Goal: Task Accomplishment & Management: Complete application form

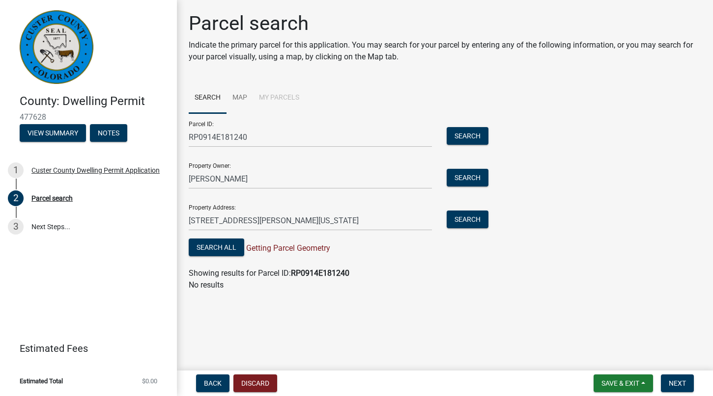
click at [594, 146] on div "Parcel ID: RP0914E181240 Search Property Owner: [PERSON_NAME] Search Property A…" at bounding box center [445, 185] width 512 height 145
click at [670, 383] on span "Next" at bounding box center [677, 384] width 17 height 8
click at [225, 246] on button "Search All" at bounding box center [217, 248] width 56 height 18
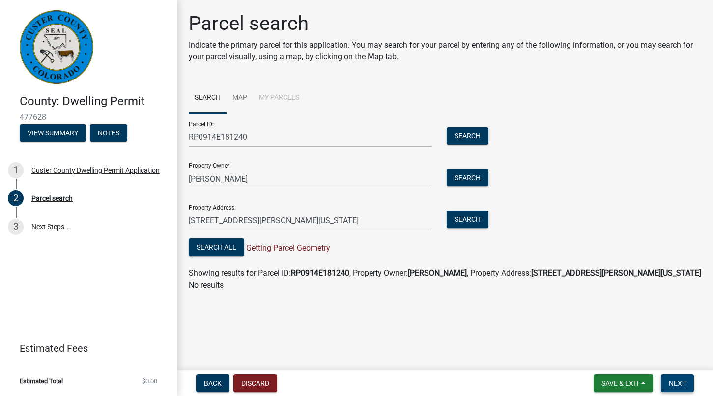
click at [686, 384] on span "Next" at bounding box center [677, 384] width 17 height 8
click at [463, 132] on button "Search" at bounding box center [468, 136] width 42 height 18
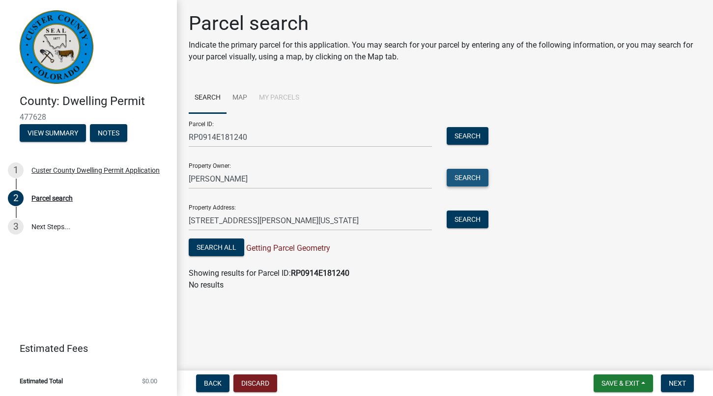
click at [461, 176] on button "Search" at bounding box center [468, 178] width 42 height 18
click at [468, 224] on button "Search" at bounding box center [468, 220] width 42 height 18
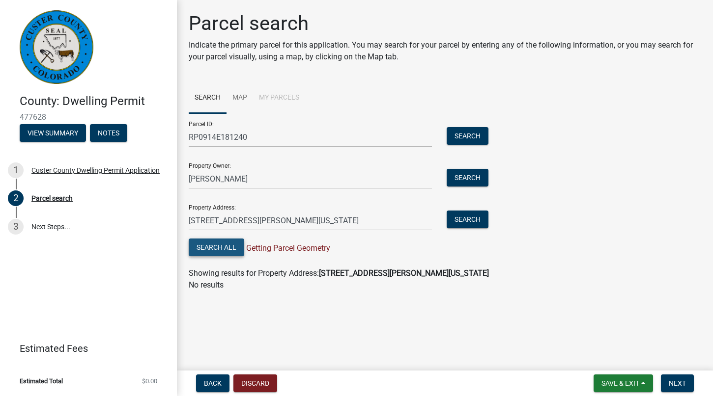
click at [224, 245] on button "Search All" at bounding box center [217, 248] width 56 height 18
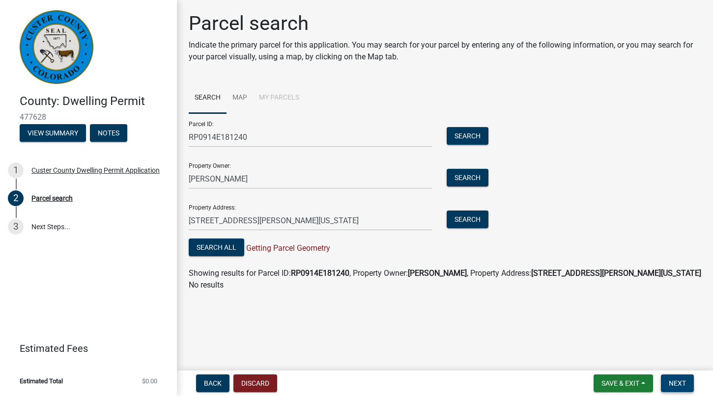
click at [679, 381] on span "Next" at bounding box center [677, 384] width 17 height 8
click at [220, 381] on span "Back" at bounding box center [213, 384] width 18 height 8
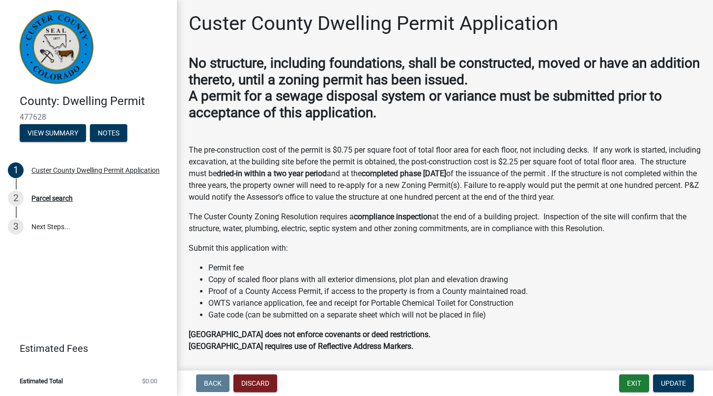
scroll to position [88, 0]
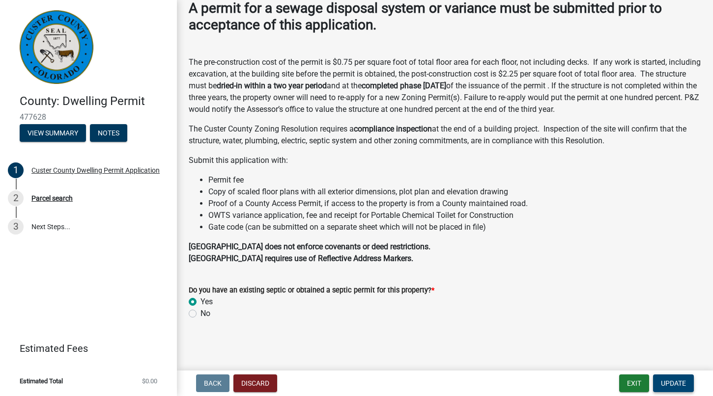
click at [676, 380] on span "Update" at bounding box center [673, 384] width 25 height 8
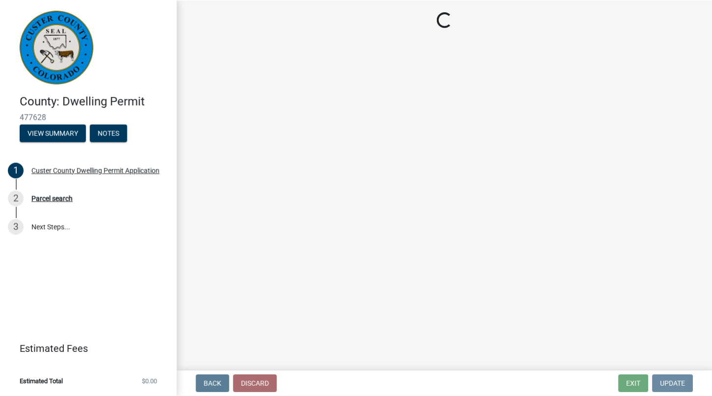
scroll to position [0, 0]
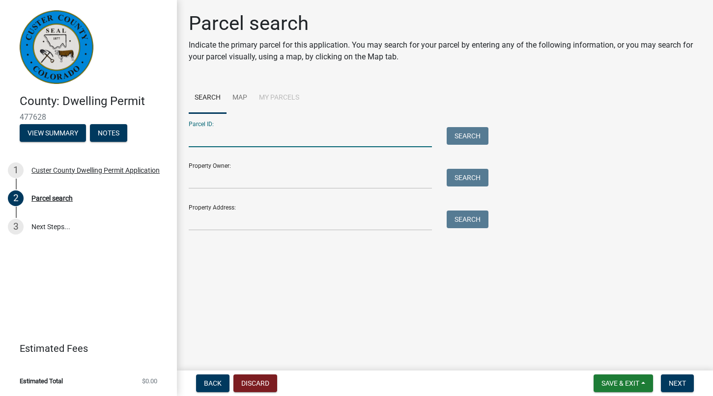
click at [234, 137] on input "Parcel ID:" at bounding box center [310, 137] width 243 height 20
type input "RP0914E181240"
click at [275, 162] on div "Property Owner: Search" at bounding box center [336, 172] width 295 height 34
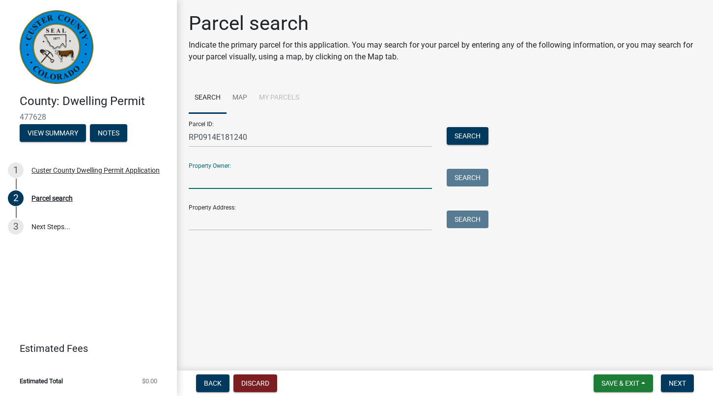
click at [210, 179] on input "Property Owner:" at bounding box center [310, 179] width 243 height 20
type input "[PERSON_NAME]"
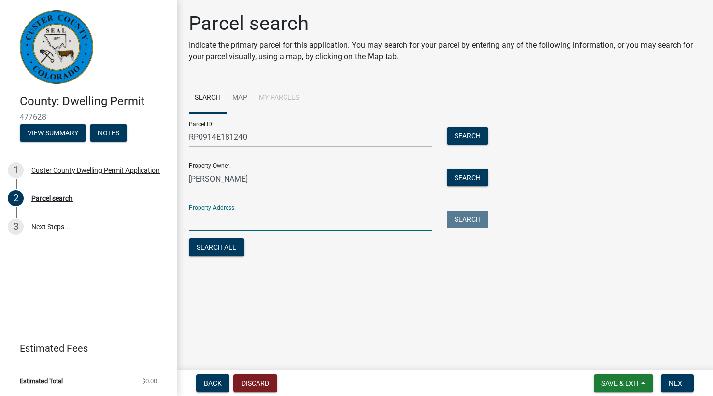
click at [219, 222] on input "Property Address:" at bounding box center [310, 221] width 243 height 20
type input "[STREET_ADDRESS][PERSON_NAME][US_STATE]"
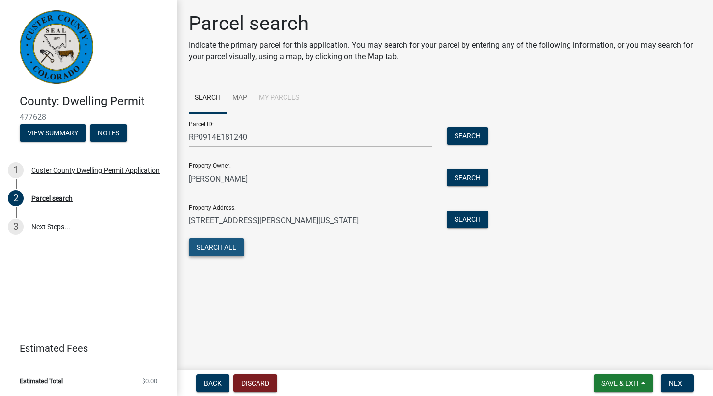
click at [222, 248] on button "Search All" at bounding box center [217, 248] width 56 height 18
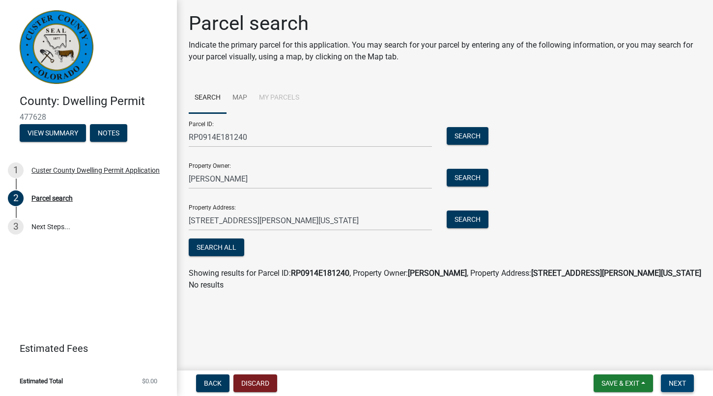
click at [678, 385] on span "Next" at bounding box center [677, 384] width 17 height 8
click at [623, 381] on span "Save & Exit" at bounding box center [620, 384] width 38 height 8
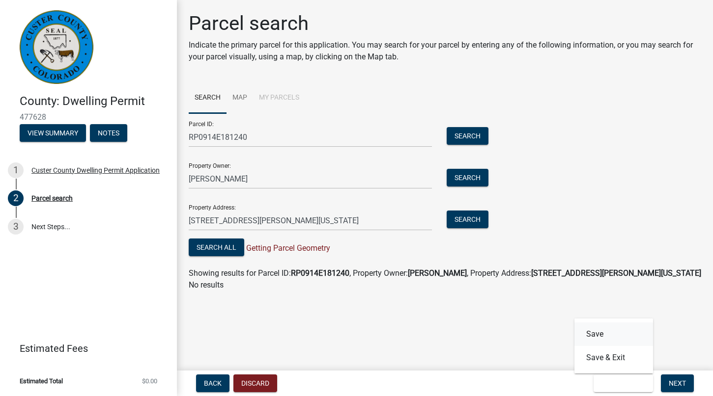
click at [597, 336] on button "Save" at bounding box center [613, 335] width 79 height 24
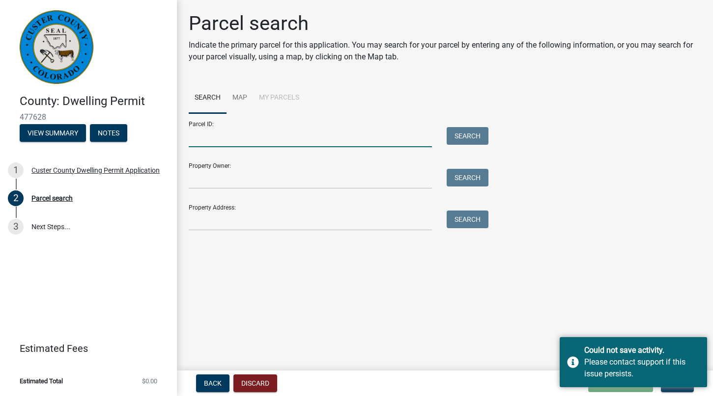
click at [247, 139] on input "Parcel ID:" at bounding box center [310, 137] width 243 height 20
type input "RP0914E181240"
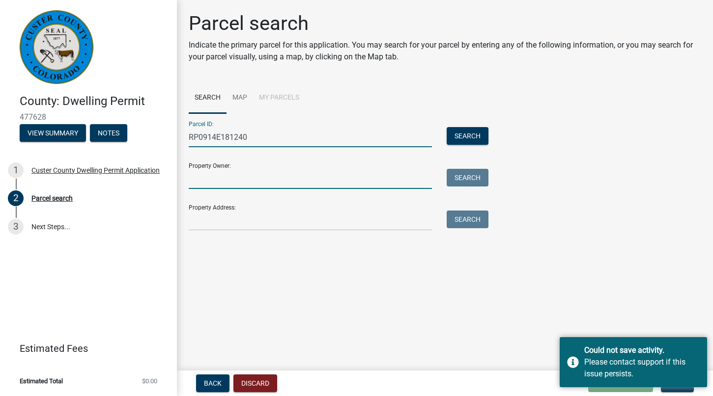
click at [235, 180] on input "Property Owner:" at bounding box center [310, 179] width 243 height 20
type input "[PERSON_NAME]"
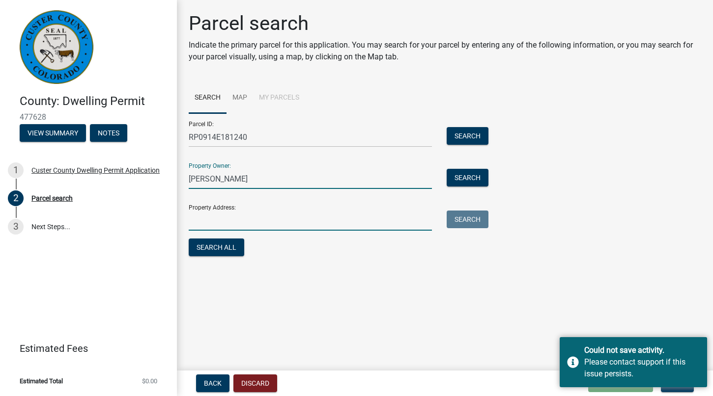
click at [211, 224] on input "Property Address:" at bounding box center [310, 221] width 243 height 20
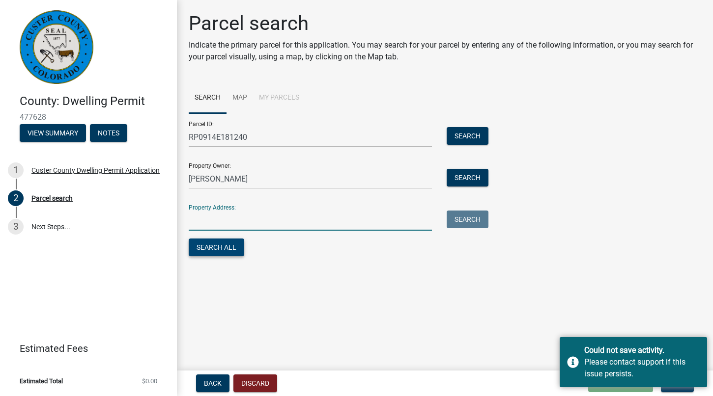
type input "[STREET_ADDRESS][PERSON_NAME][US_STATE]"
click at [470, 318] on main "Parcel search Indicate the primary parcel for this application. You may search …" at bounding box center [445, 183] width 536 height 367
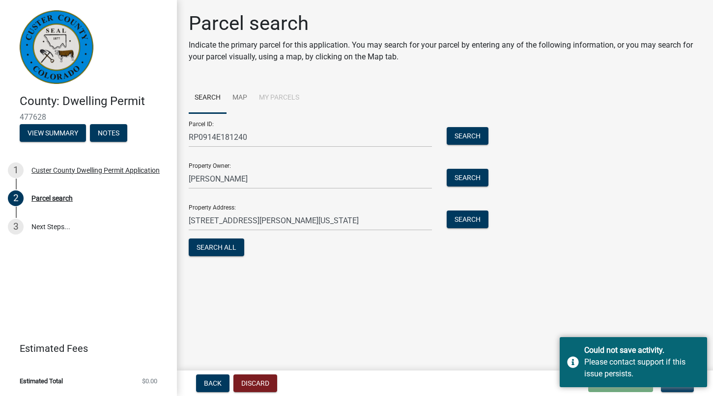
click at [579, 292] on main "Parcel search Indicate the primary parcel for this application. You may search …" at bounding box center [445, 183] width 536 height 367
click at [548, 211] on div "Parcel ID: RP0914E181240 Search Property Owner: [PERSON_NAME] Search Property A…" at bounding box center [445, 185] width 512 height 145
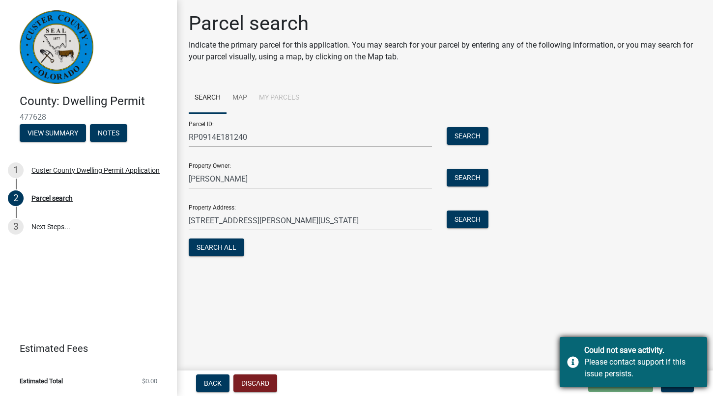
click at [574, 350] on div "Could not save activity. Please contact support if this issue persists." at bounding box center [633, 363] width 147 height 50
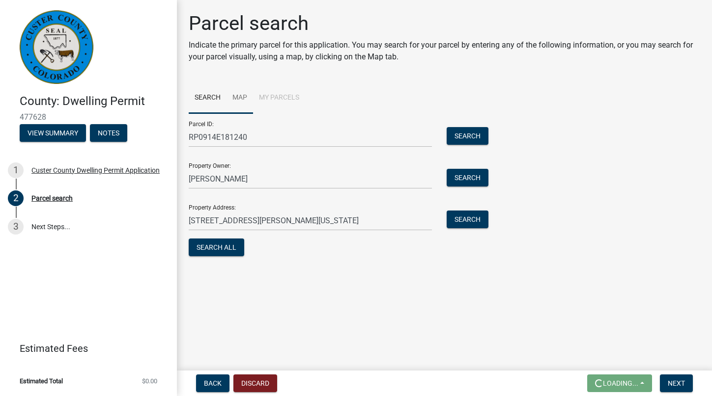
click at [239, 96] on link "Map" at bounding box center [239, 98] width 27 height 31
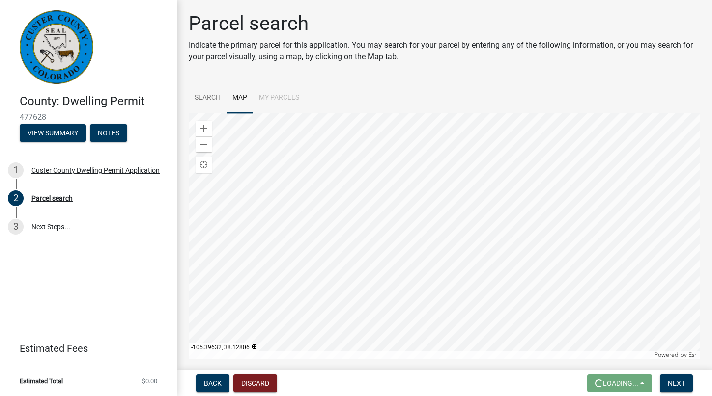
click at [479, 113] on div at bounding box center [444, 236] width 511 height 246
click at [406, 149] on div at bounding box center [444, 236] width 511 height 246
click at [388, 311] on div at bounding box center [444, 236] width 511 height 246
click at [202, 143] on span at bounding box center [204, 145] width 8 height 8
click at [204, 141] on span at bounding box center [204, 145] width 8 height 8
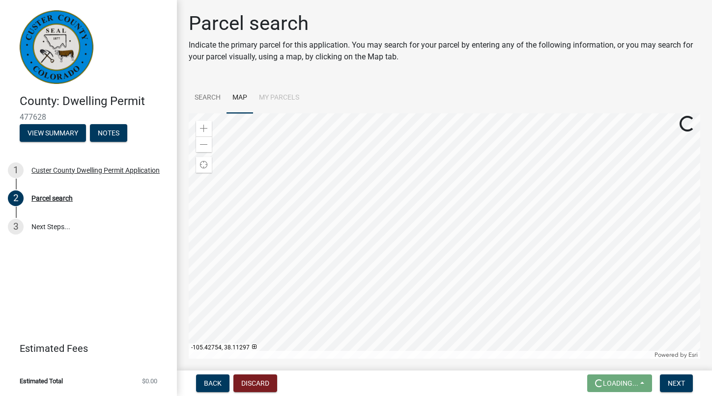
click at [397, 229] on div at bounding box center [444, 236] width 511 height 246
click at [205, 127] on span at bounding box center [204, 129] width 8 height 8
click at [309, 269] on div at bounding box center [444, 236] width 511 height 246
click at [203, 126] on span at bounding box center [204, 129] width 8 height 8
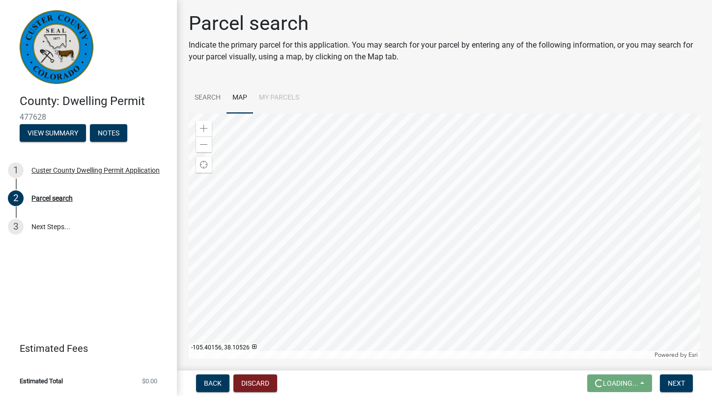
click at [278, 236] on div at bounding box center [444, 236] width 511 height 246
click at [206, 129] on span at bounding box center [204, 129] width 8 height 8
click at [571, 223] on div at bounding box center [444, 236] width 511 height 246
click at [189, 274] on div at bounding box center [444, 236] width 511 height 246
click at [608, 212] on div at bounding box center [444, 236] width 511 height 246
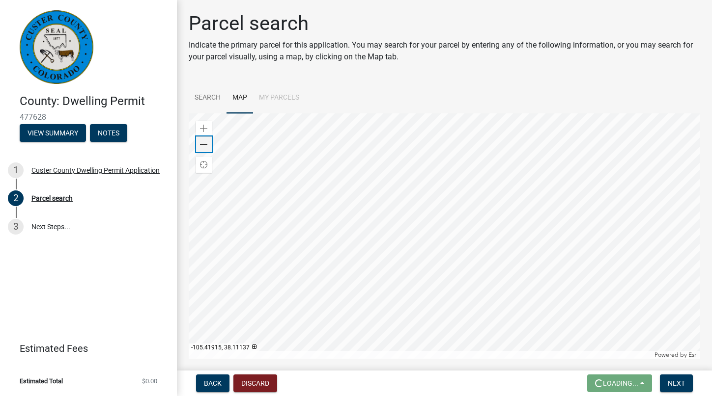
click at [203, 145] on span at bounding box center [204, 145] width 8 height 8
click at [375, 259] on div at bounding box center [444, 236] width 511 height 246
click at [202, 144] on span at bounding box center [204, 145] width 8 height 8
click at [324, 252] on div at bounding box center [444, 236] width 511 height 246
click at [457, 169] on div at bounding box center [444, 236] width 511 height 246
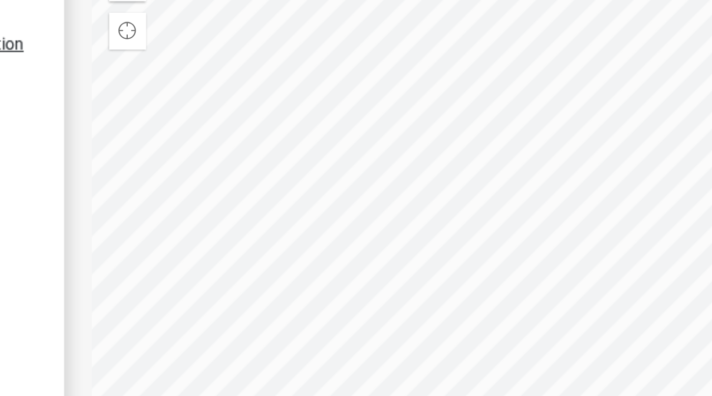
click at [273, 225] on div at bounding box center [444, 236] width 511 height 246
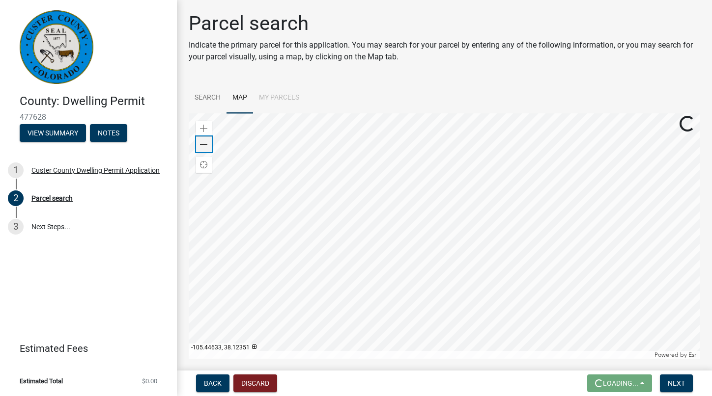
click at [200, 143] on span at bounding box center [204, 145] width 8 height 8
click at [200, 144] on span at bounding box center [204, 145] width 8 height 8
